Goal: Find specific page/section: Find specific page/section

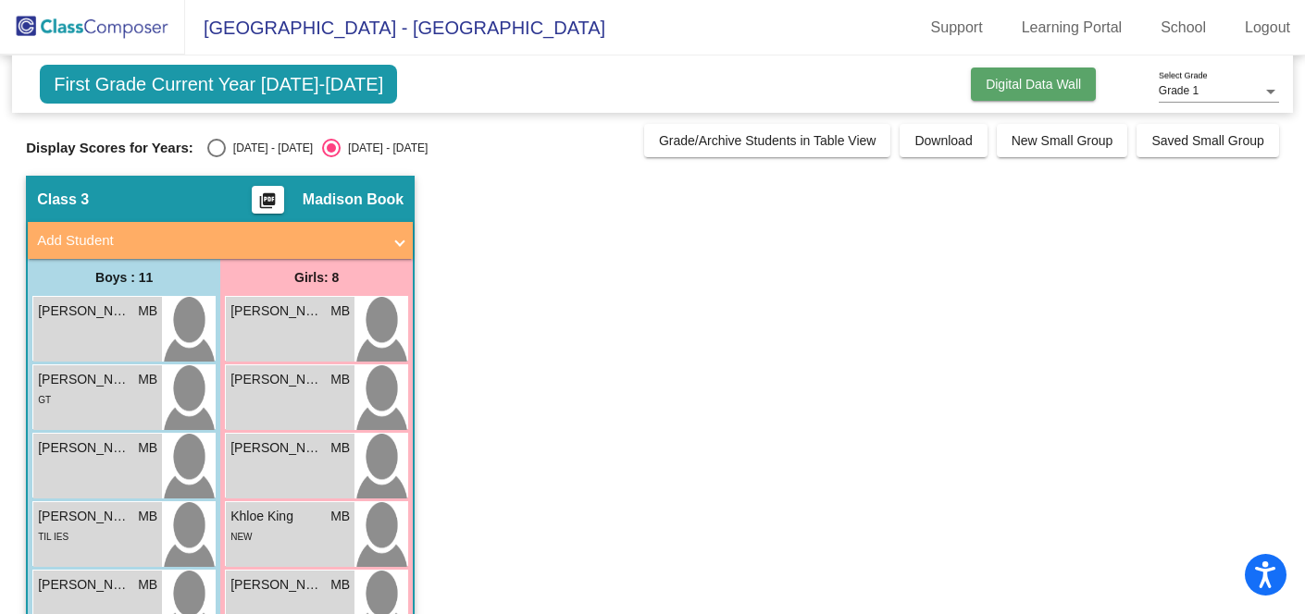
click at [986, 82] on span "Digital Data Wall" at bounding box center [1033, 84] width 95 height 15
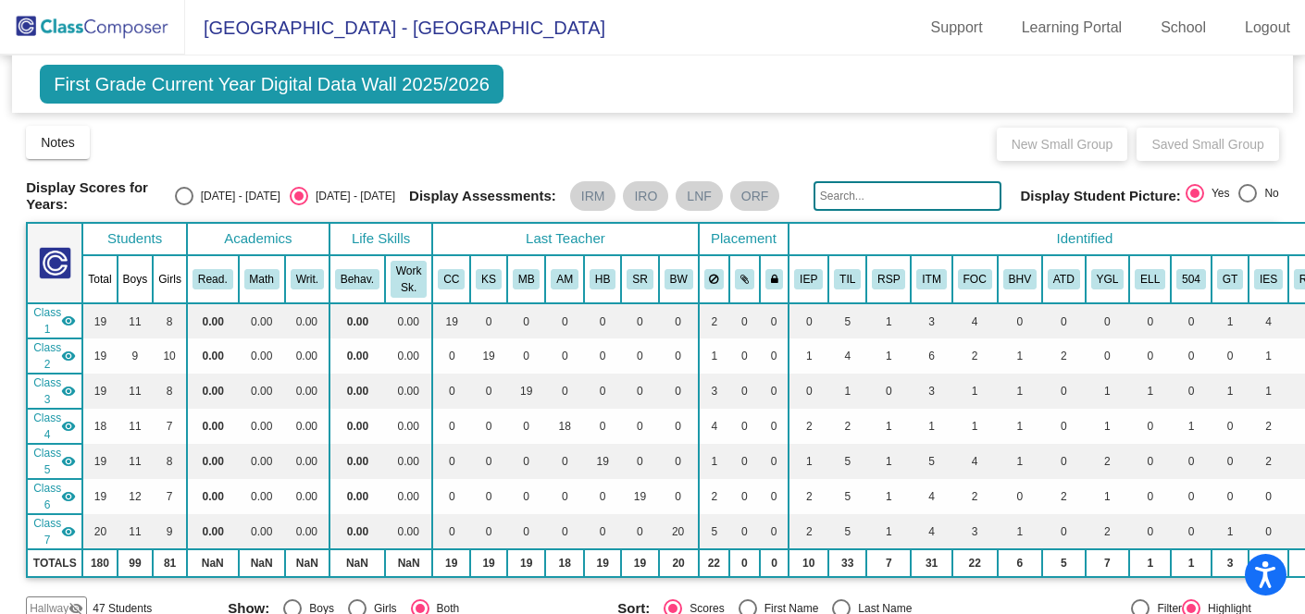
click at [193, 189] on div "Select an option" at bounding box center [184, 196] width 19 height 19
click at [184, 205] on input "[DATE] - [DATE]" at bounding box center [183, 205] width 1 height 1
radio input "true"
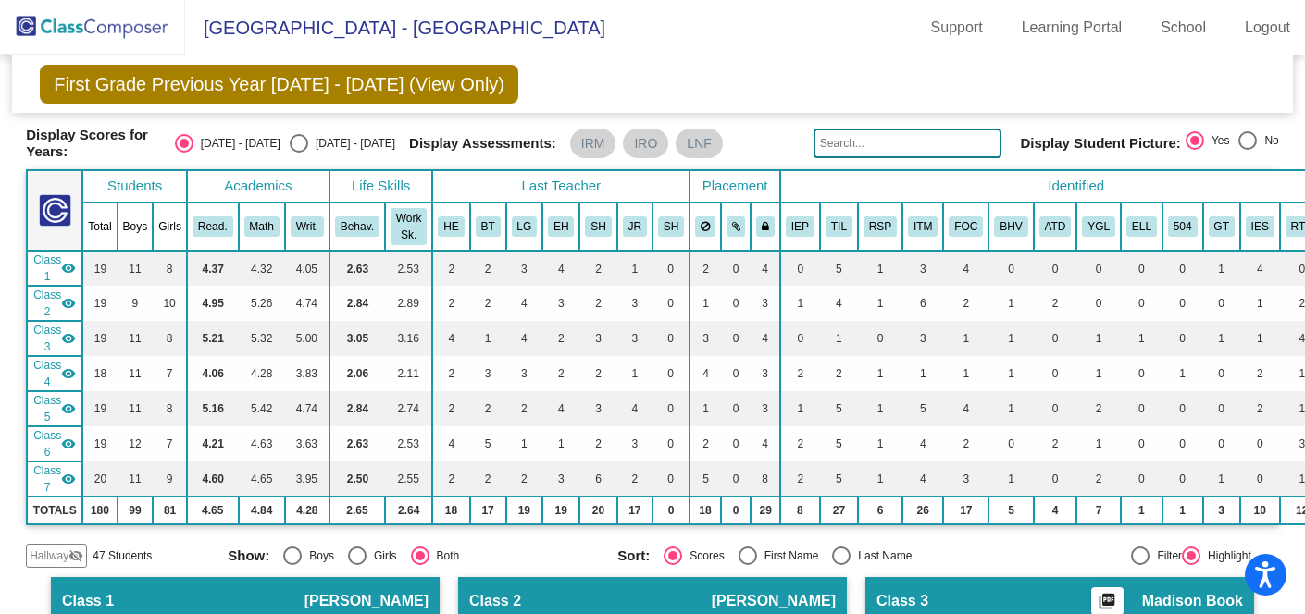
scroll to position [35, 0]
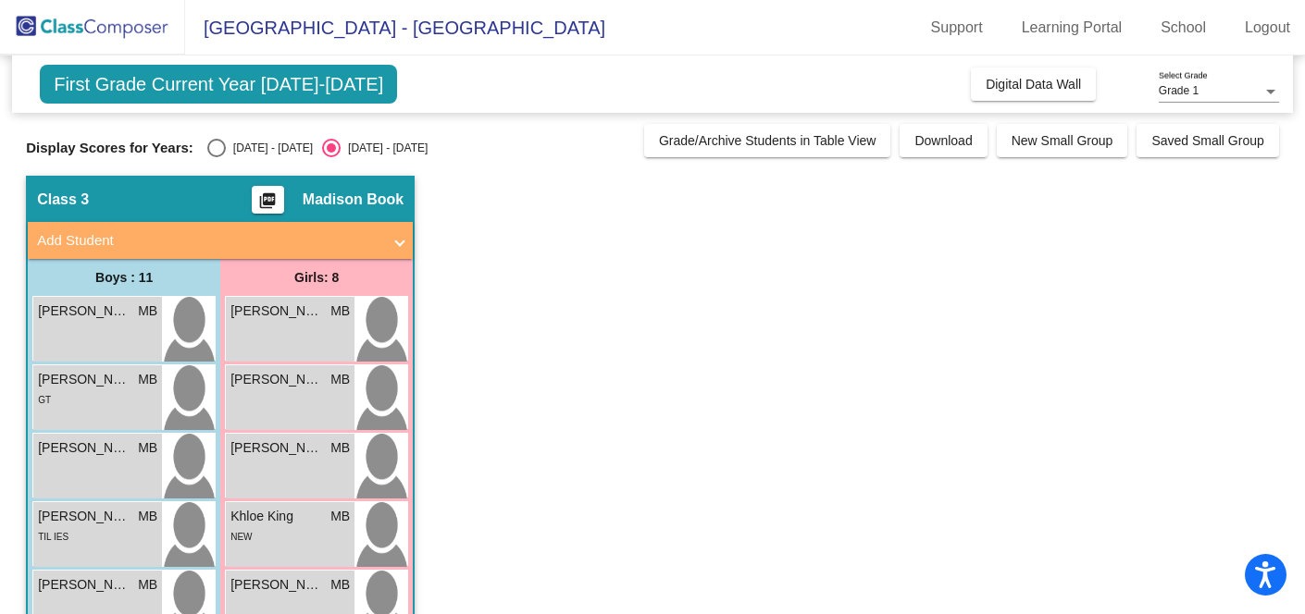
click at [197, 155] on div "Display Scores for Years: [DATE] - [DATE] [DATE] - [DATE]" at bounding box center [330, 148] width 609 height 19
click at [210, 153] on div "Select an option" at bounding box center [216, 148] width 19 height 19
click at [216, 157] on input "[DATE] - [DATE]" at bounding box center [216, 157] width 1 height 1
radio input "true"
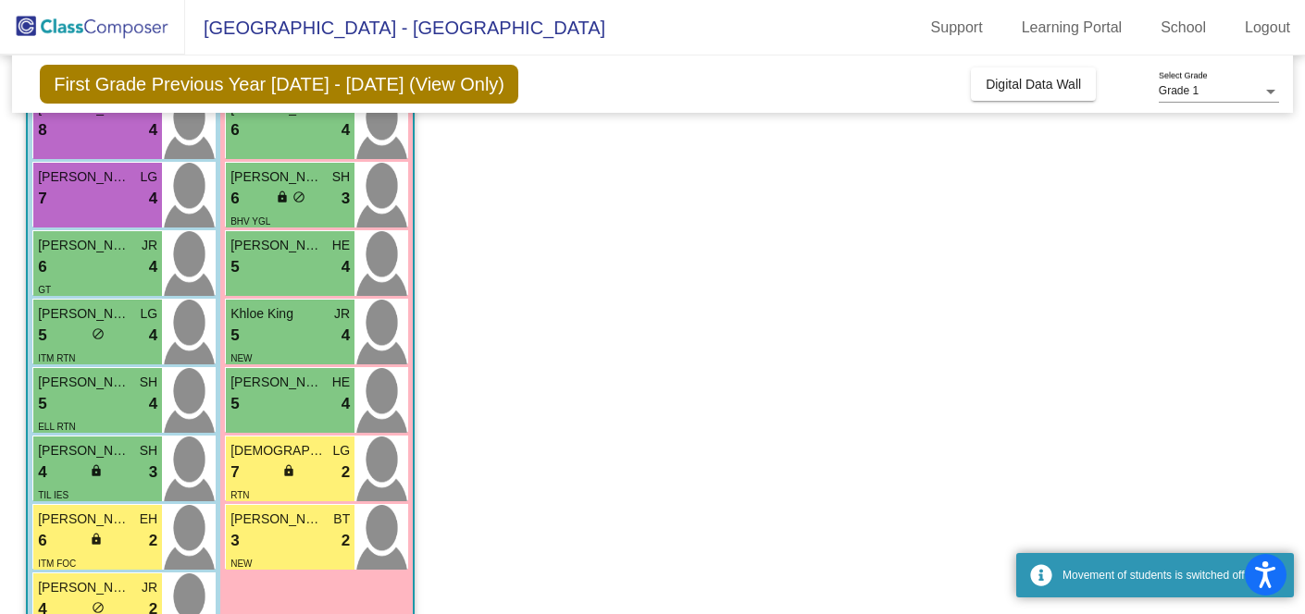
scroll to position [402, 0]
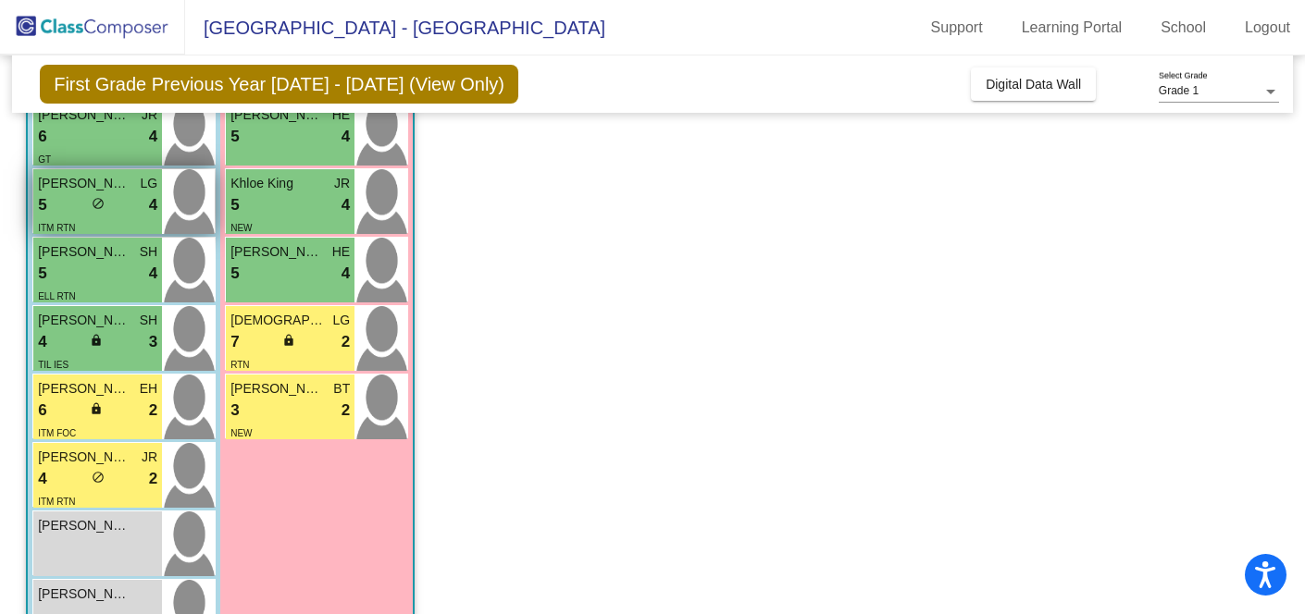
click at [127, 214] on div "5 lock do_not_disturb_alt 4" at bounding box center [97, 205] width 119 height 24
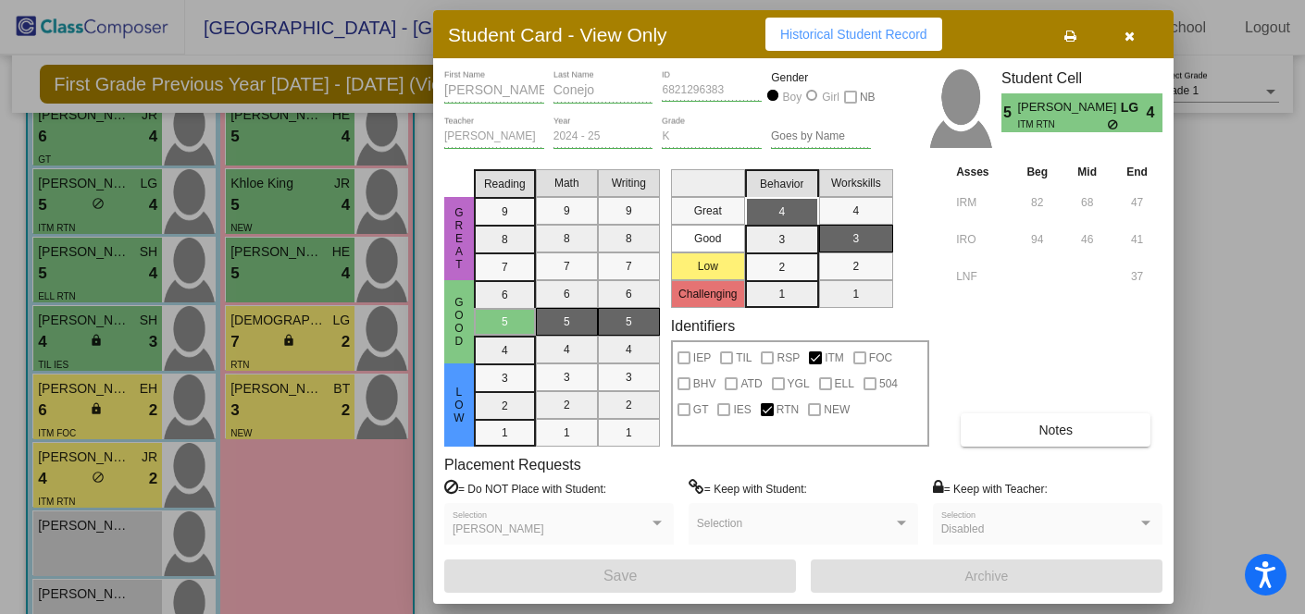
click at [1144, 30] on button "button" at bounding box center [1128, 34] width 59 height 33
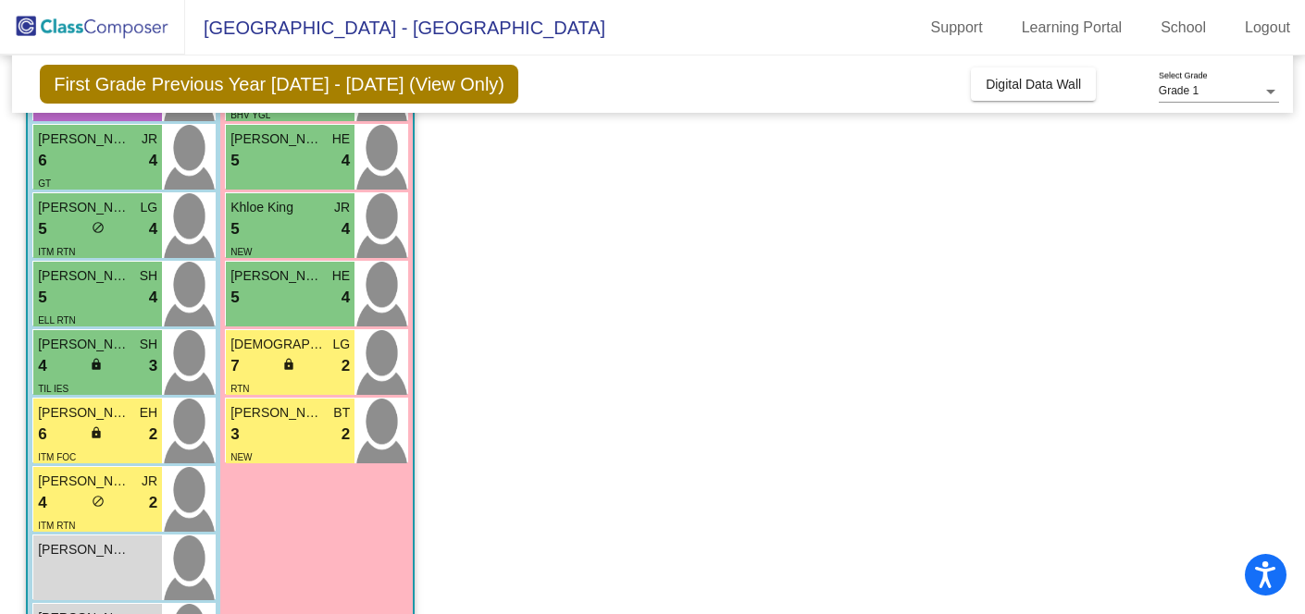
scroll to position [465, 0]
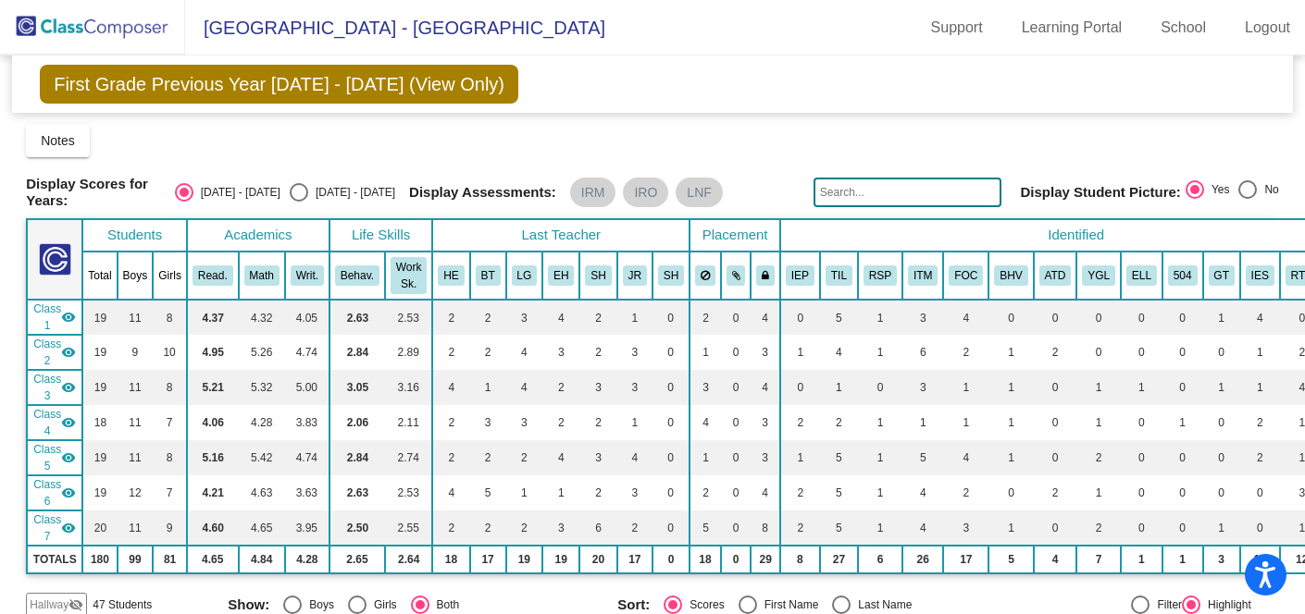
click at [119, 93] on span "First Grade Previous Year [DATE] - [DATE] (View Only)" at bounding box center [279, 84] width 478 height 39
click at [90, 11] on img at bounding box center [92, 27] width 185 height 55
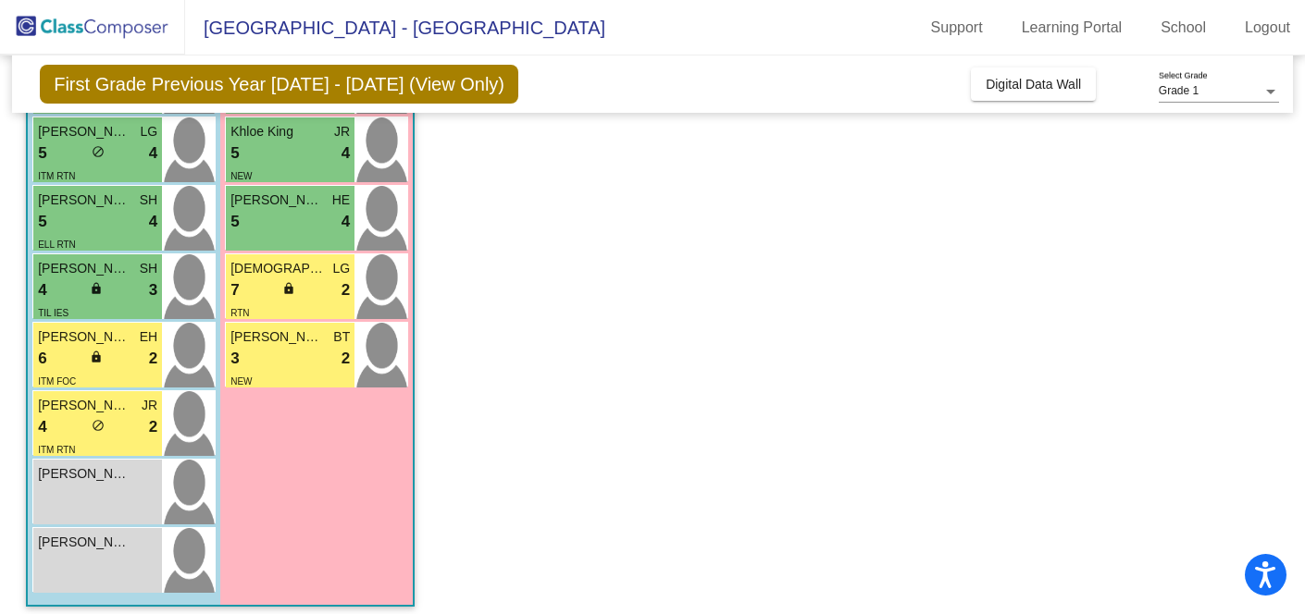
scroll to position [442, 0]
